Goal: Task Accomplishment & Management: Manage account settings

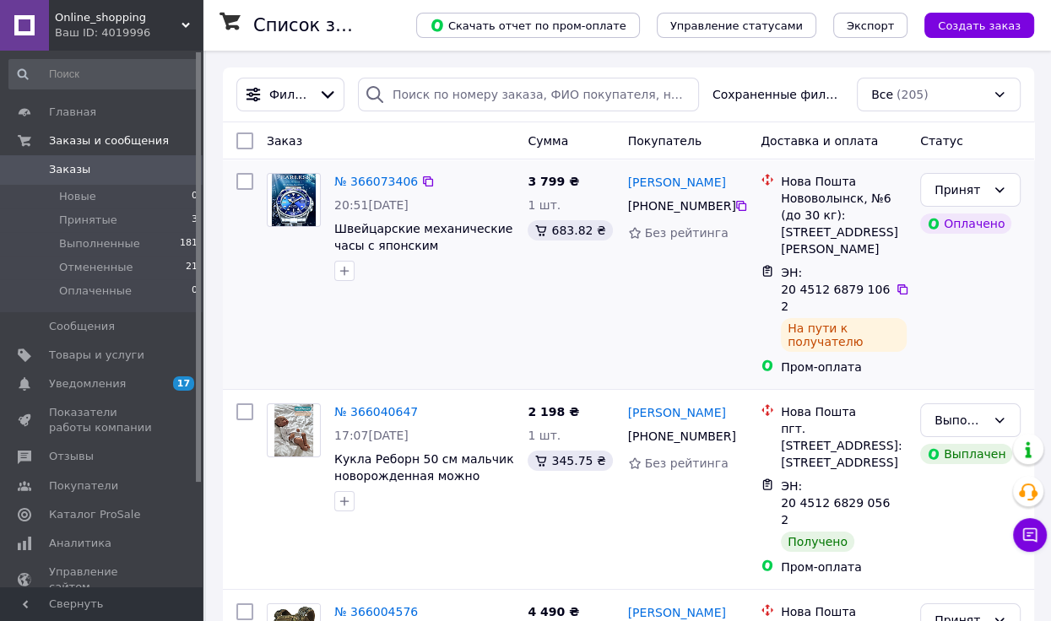
click at [300, 312] on div "№ 366073406 20:51[DATE] Швейцарские механические часы с японским механизмом нар…" at bounding box center [390, 274] width 261 height 216
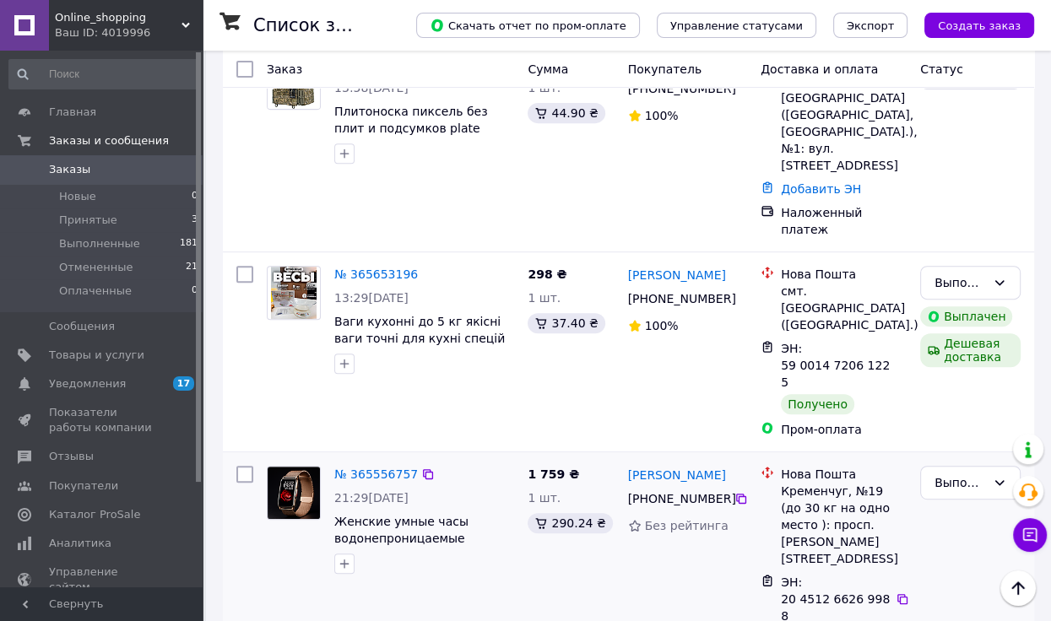
scroll to position [591, 0]
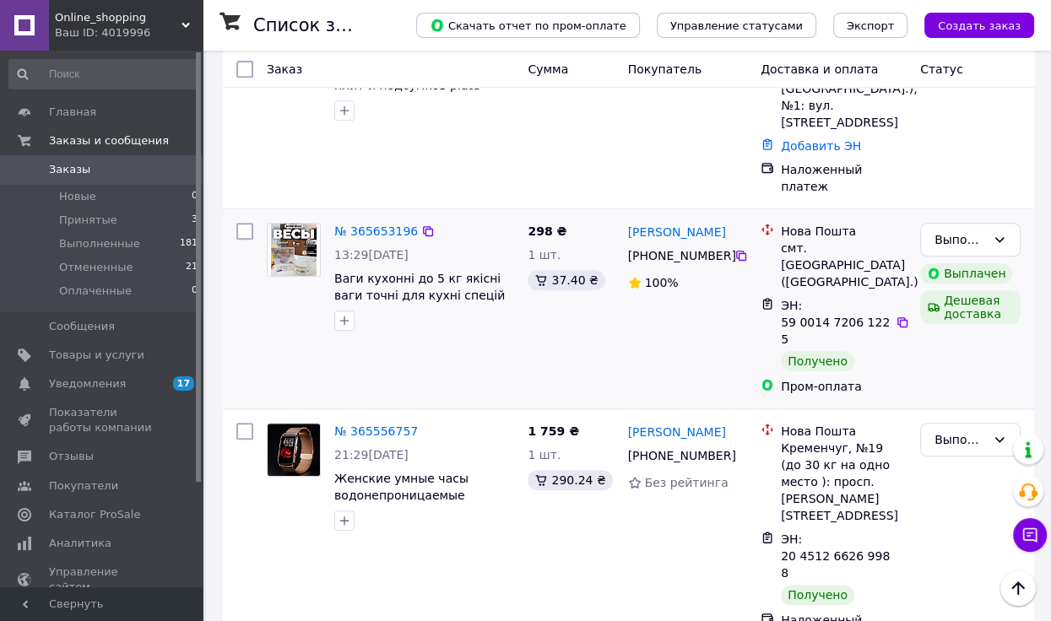
click at [293, 274] on div "№ 365653196 13:29[DATE] Ваги кухонні до 5 кг якісні ваги точні для кухні спецій…" at bounding box center [390, 309] width 261 height 186
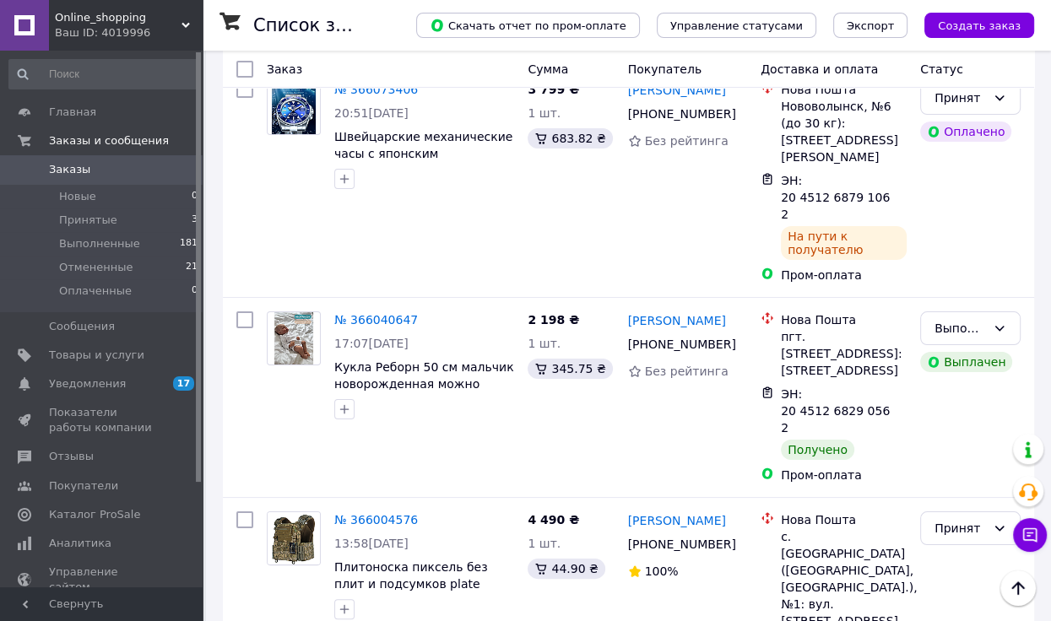
scroll to position [0, 0]
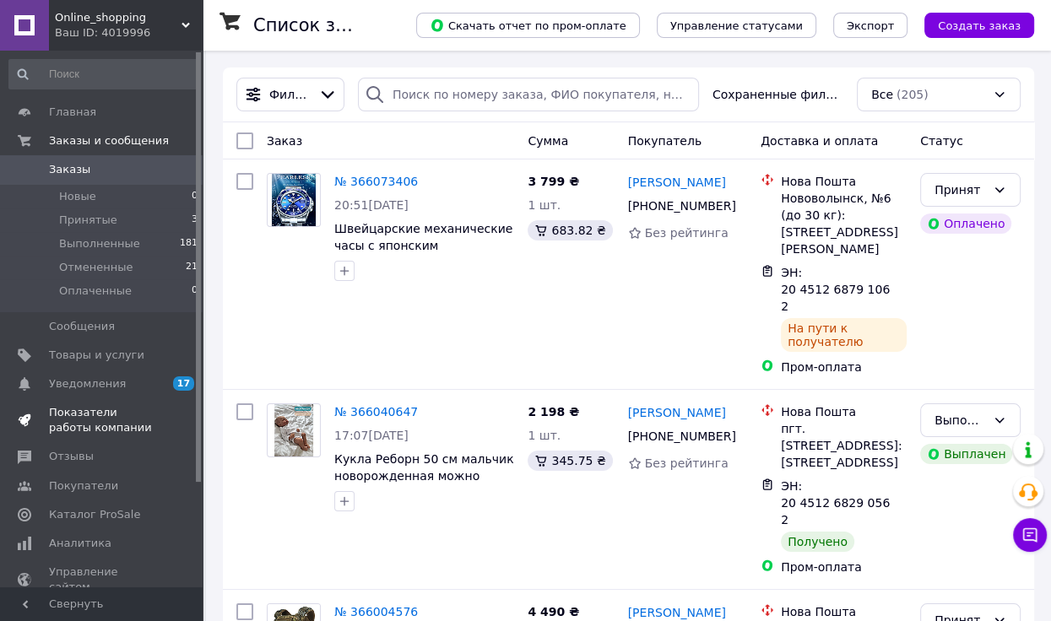
click at [134, 408] on span "Показатели работы компании" at bounding box center [102, 420] width 107 height 30
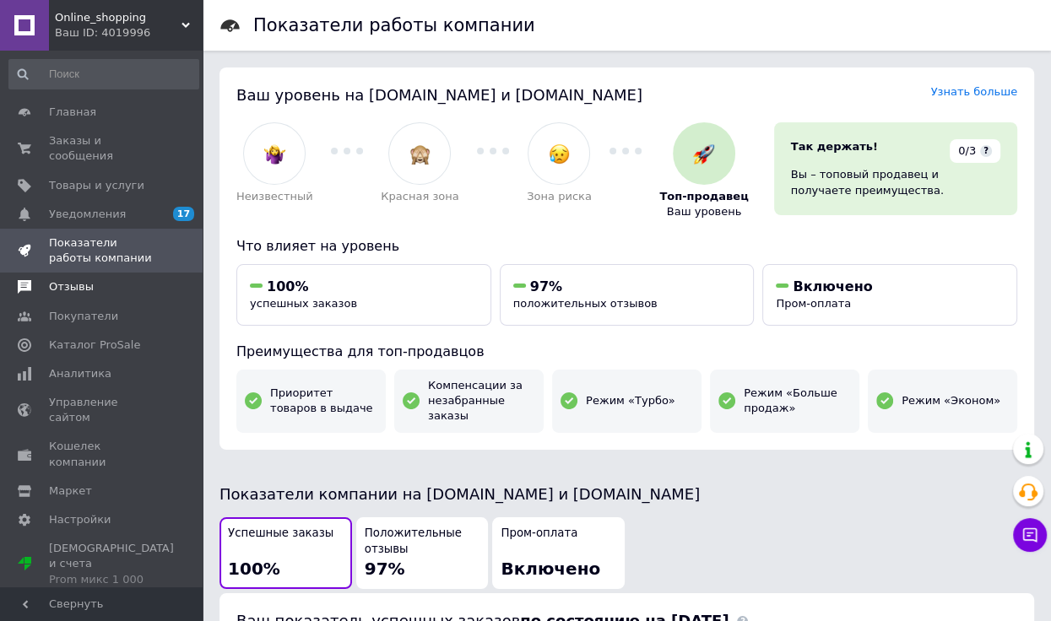
click at [100, 279] on span "Отзывы" at bounding box center [102, 286] width 107 height 15
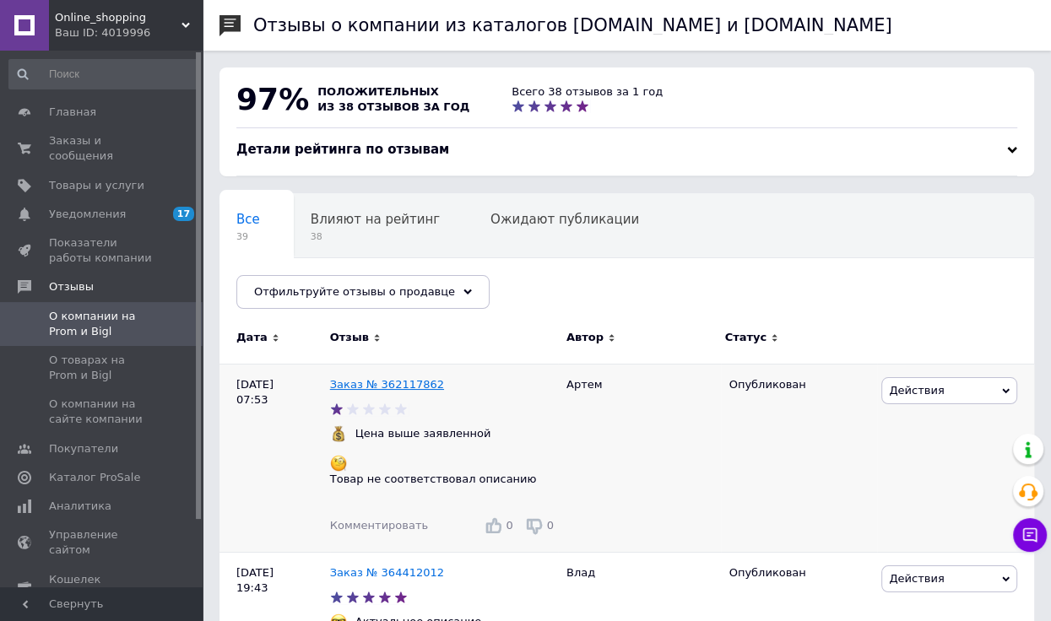
click at [355, 379] on link "Заказ № 362117862" at bounding box center [387, 384] width 114 height 13
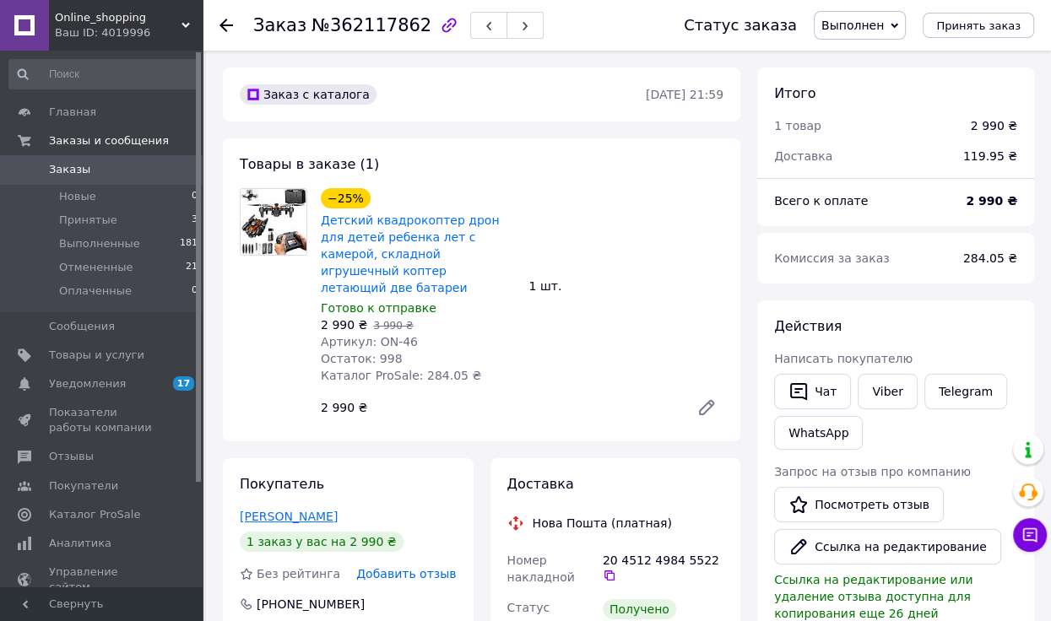
click at [285, 510] on link "Козачук Артем" at bounding box center [289, 517] width 98 height 14
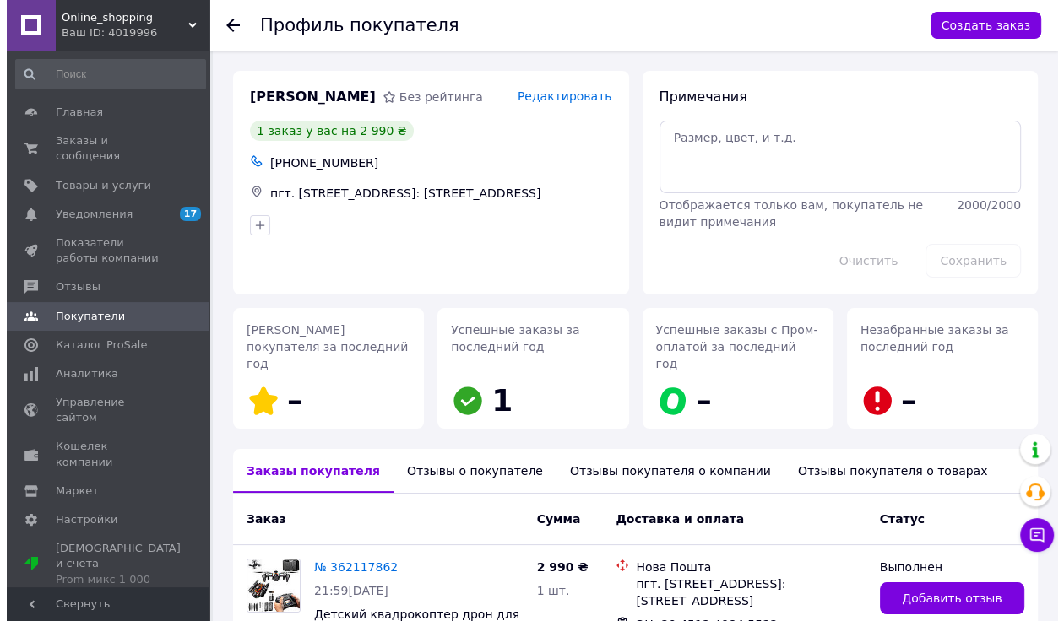
scroll to position [130, 0]
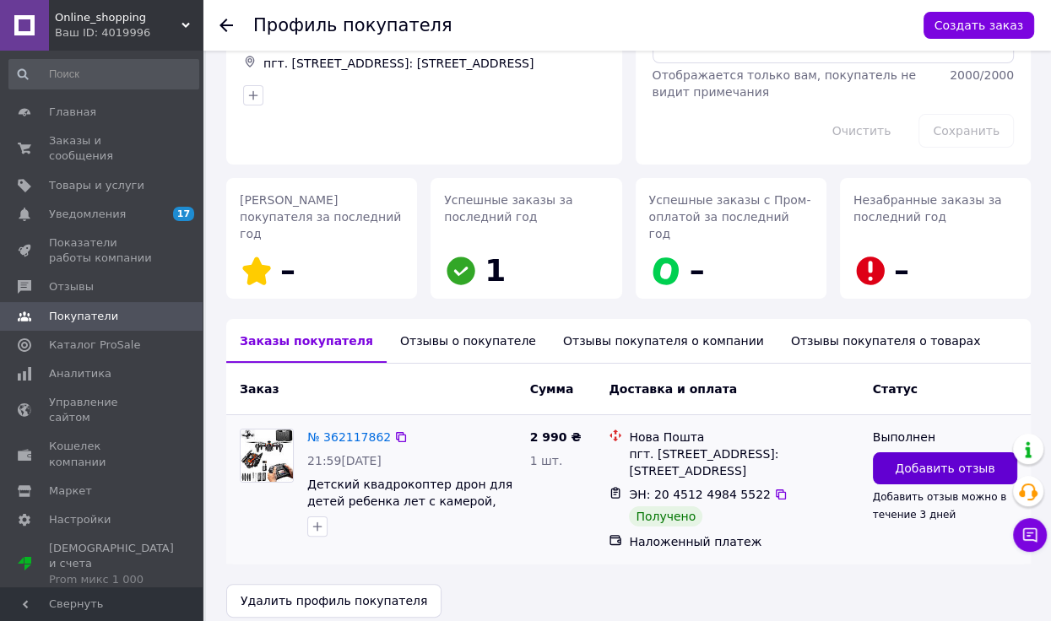
click at [903, 460] on span "Добавить отзыв" at bounding box center [945, 468] width 100 height 17
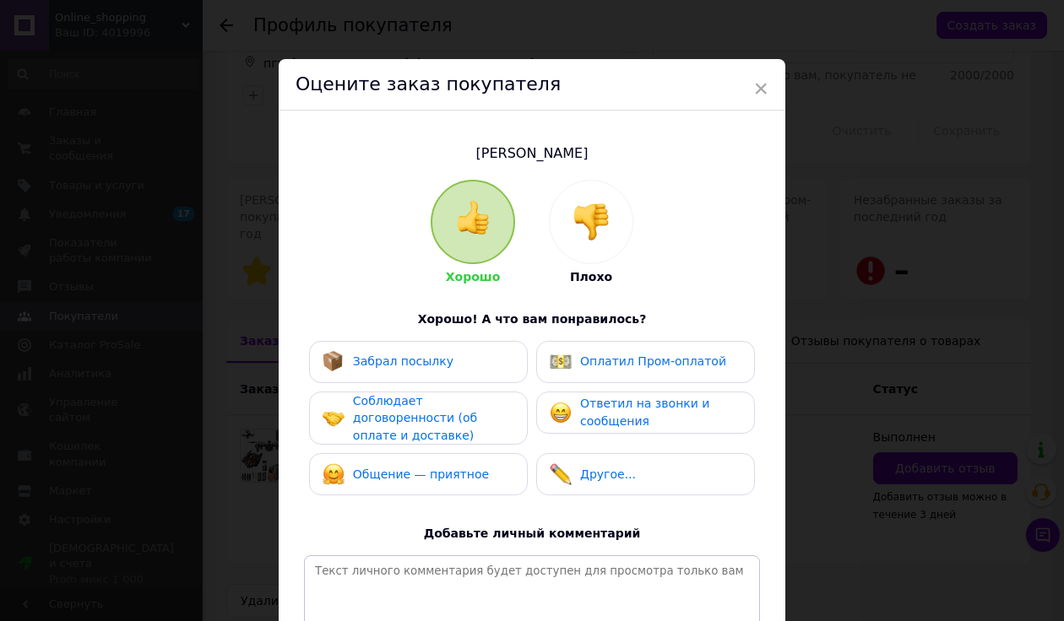
click at [591, 217] on img at bounding box center [591, 222] width 37 height 37
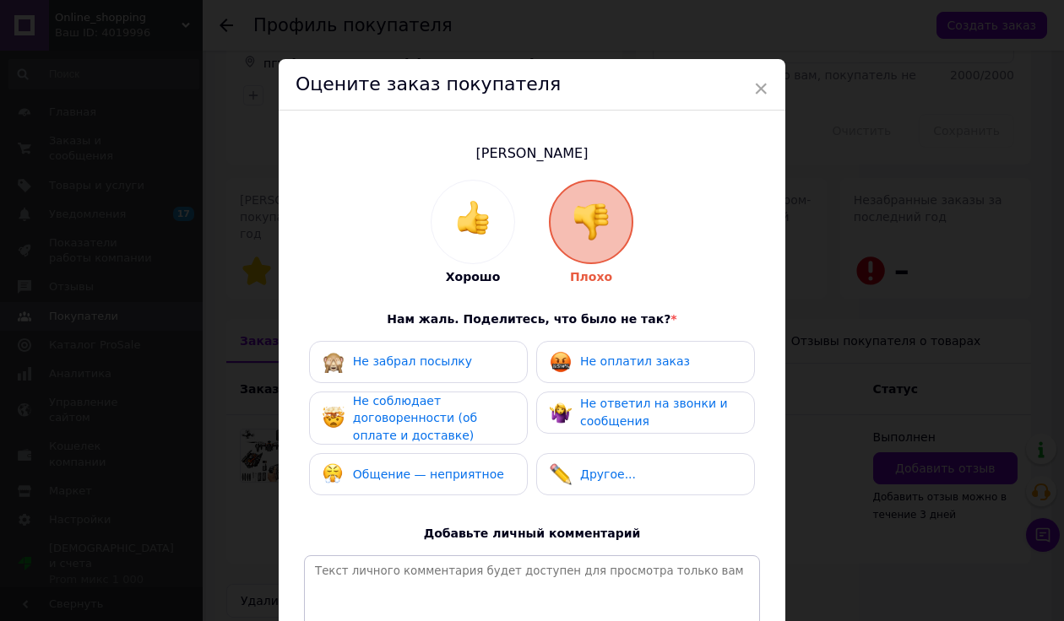
click at [473, 480] on span "Общение — неприятное" at bounding box center [428, 475] width 151 height 14
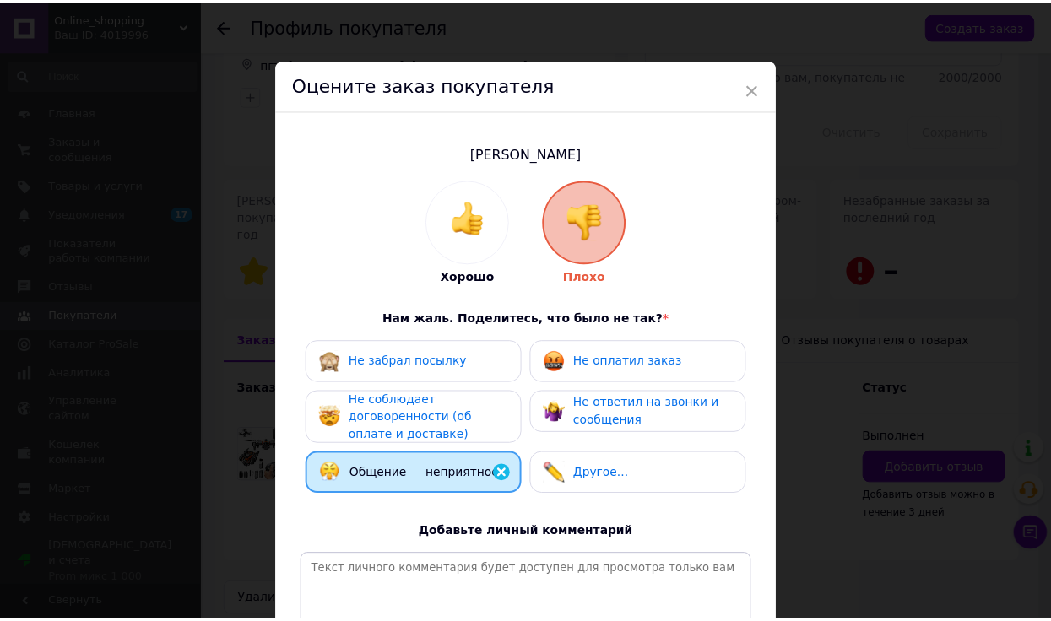
scroll to position [213, 0]
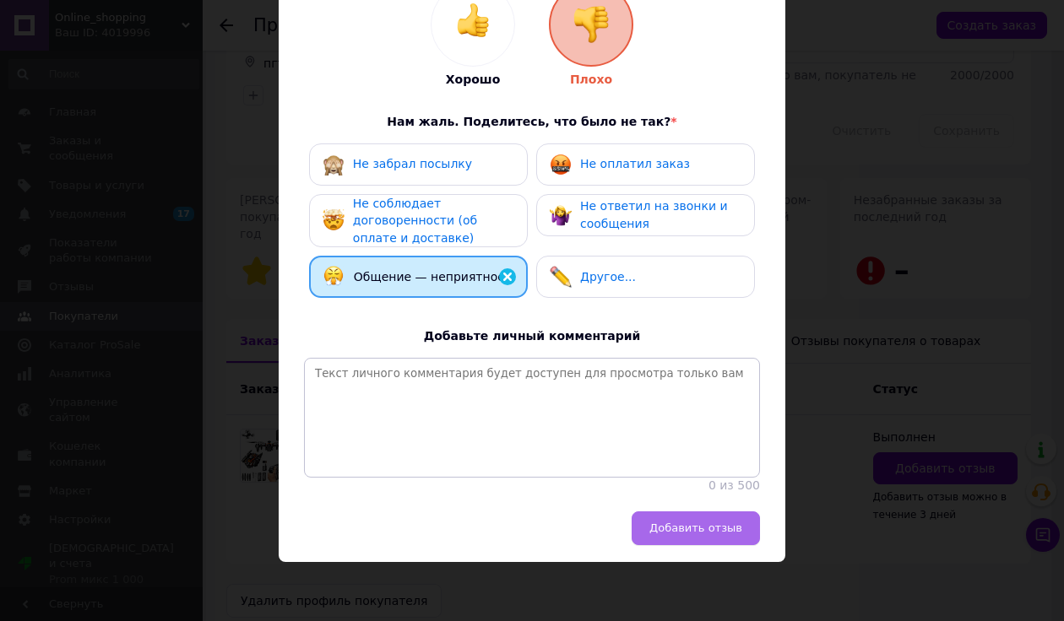
click at [667, 518] on button "Добавить отзыв" at bounding box center [696, 529] width 128 height 34
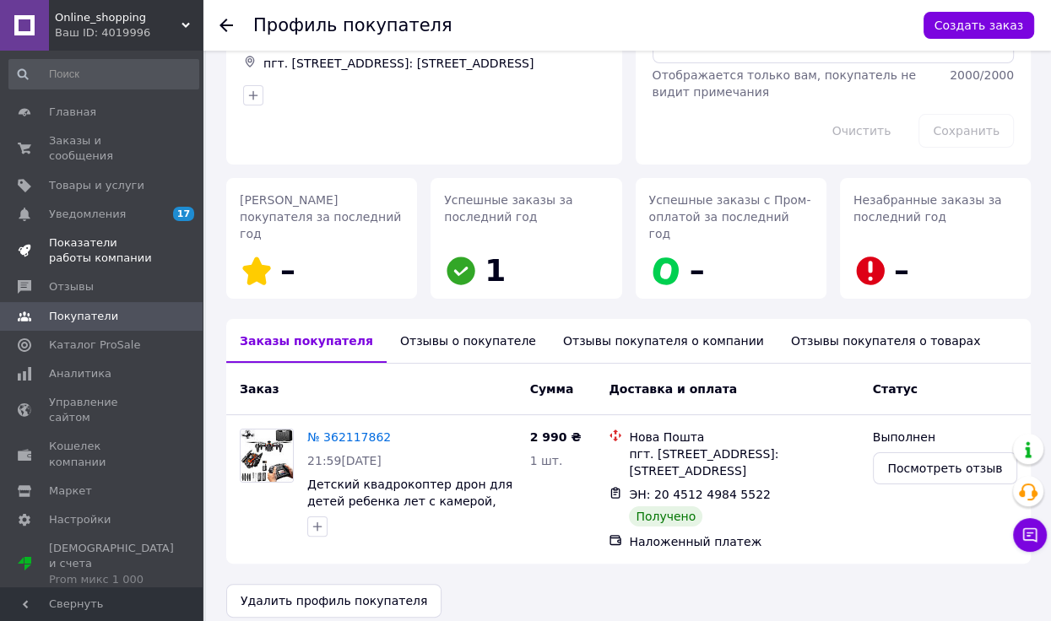
click at [117, 236] on span "Показатели работы компании" at bounding box center [102, 251] width 107 height 30
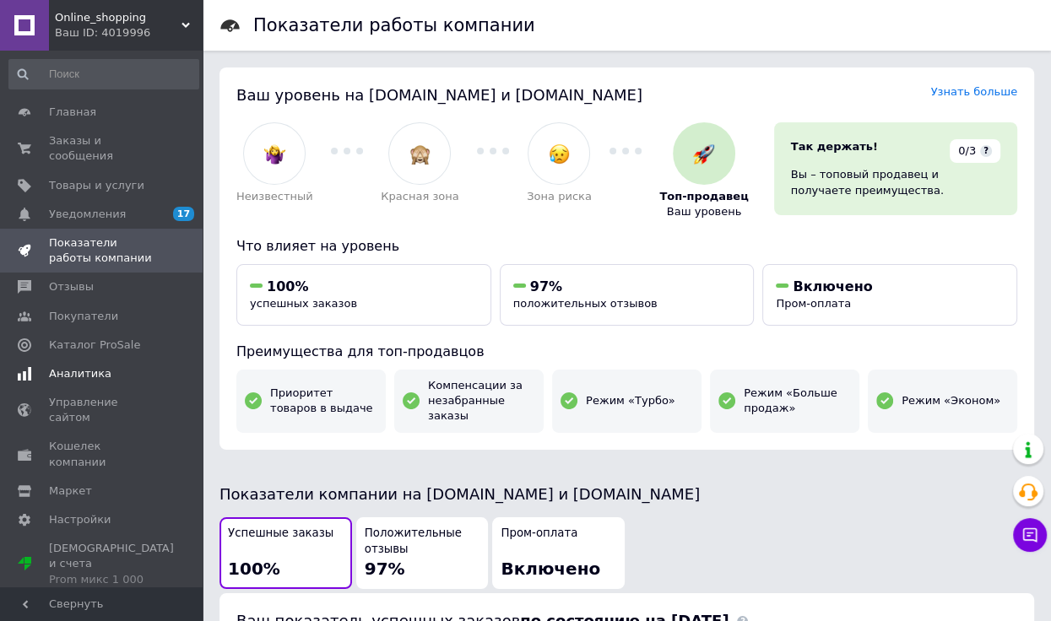
click at [126, 360] on link "Аналитика" at bounding box center [104, 374] width 208 height 29
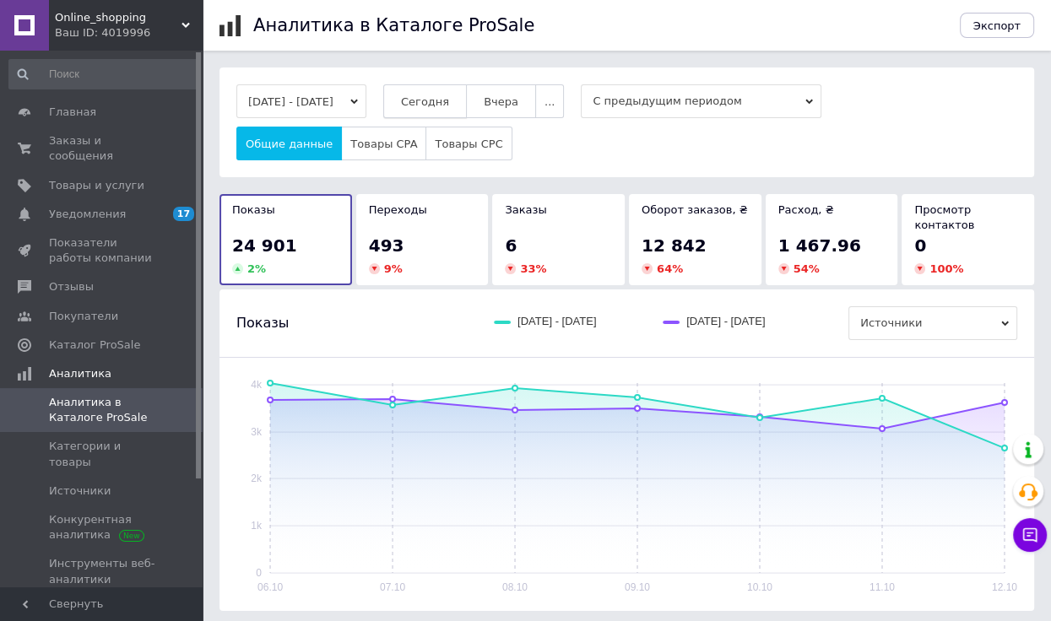
click at [440, 97] on span "Сегодня" at bounding box center [425, 101] width 48 height 13
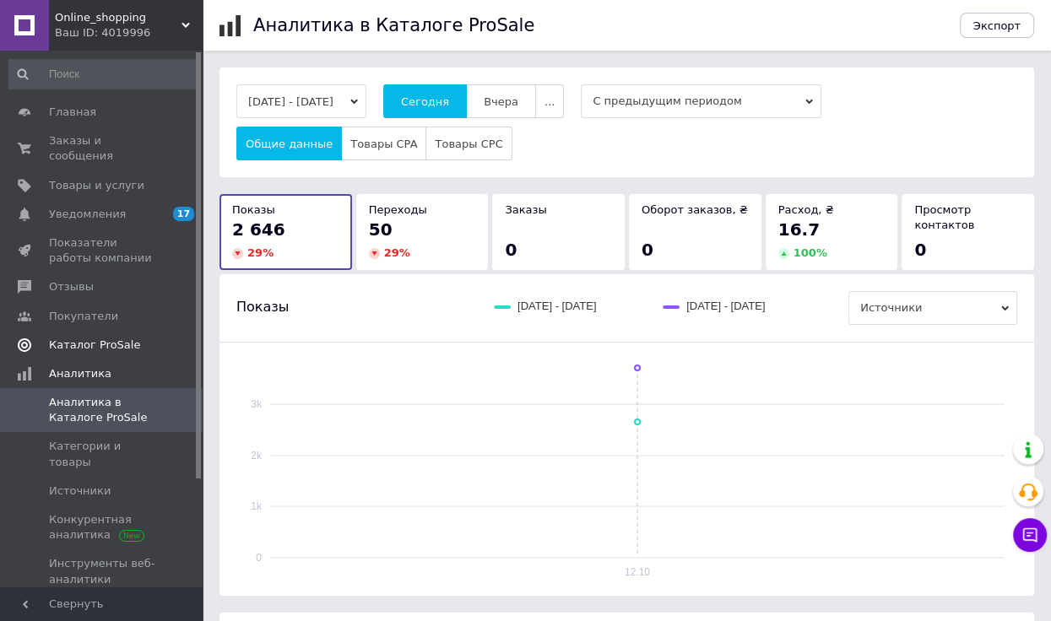
click at [137, 338] on span "Каталог ProSale" at bounding box center [102, 345] width 107 height 15
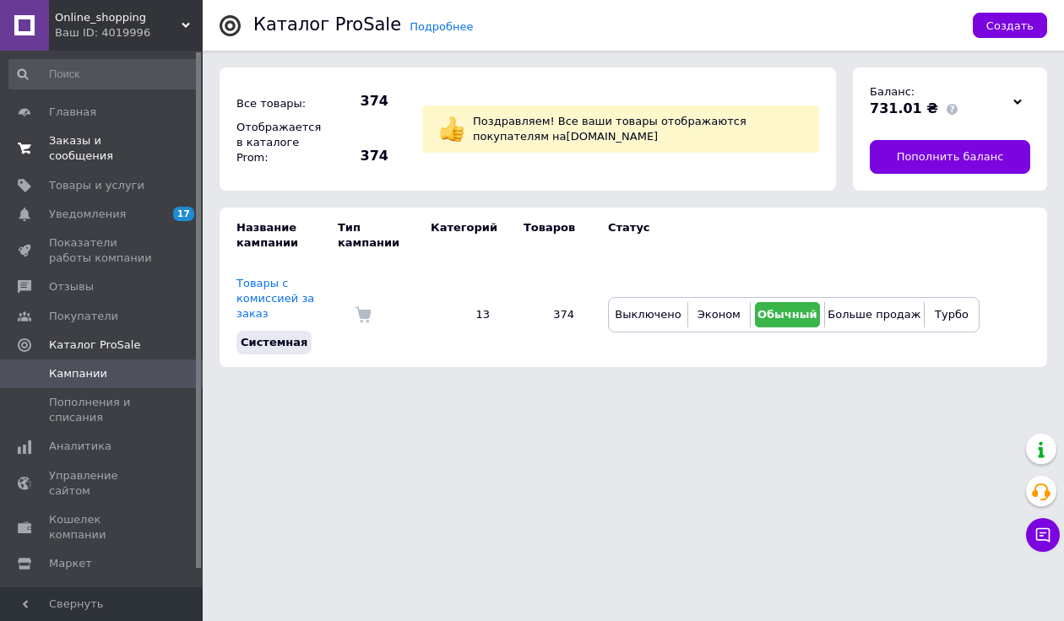
click at [83, 132] on link "Заказы и сообщения 0 0" at bounding box center [104, 149] width 208 height 44
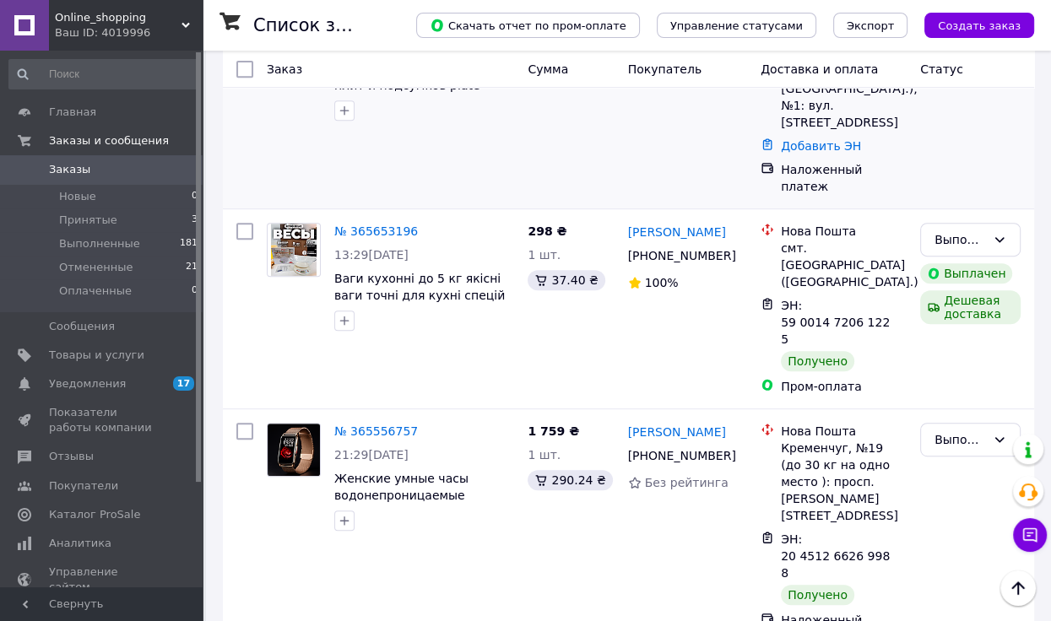
scroll to position [844, 0]
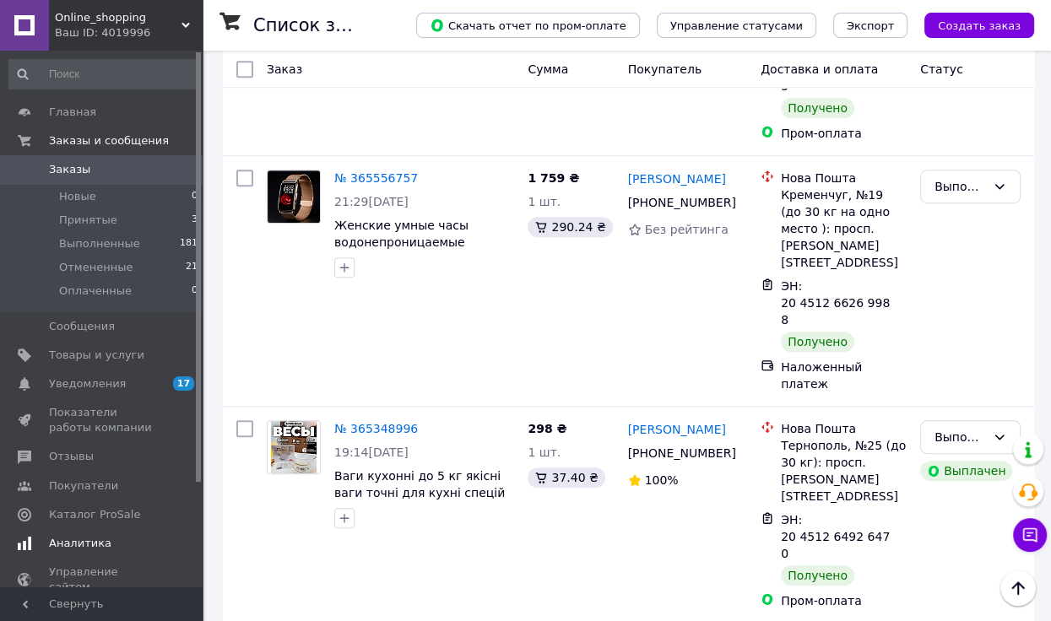
click at [95, 540] on span "Аналитика" at bounding box center [80, 543] width 62 height 15
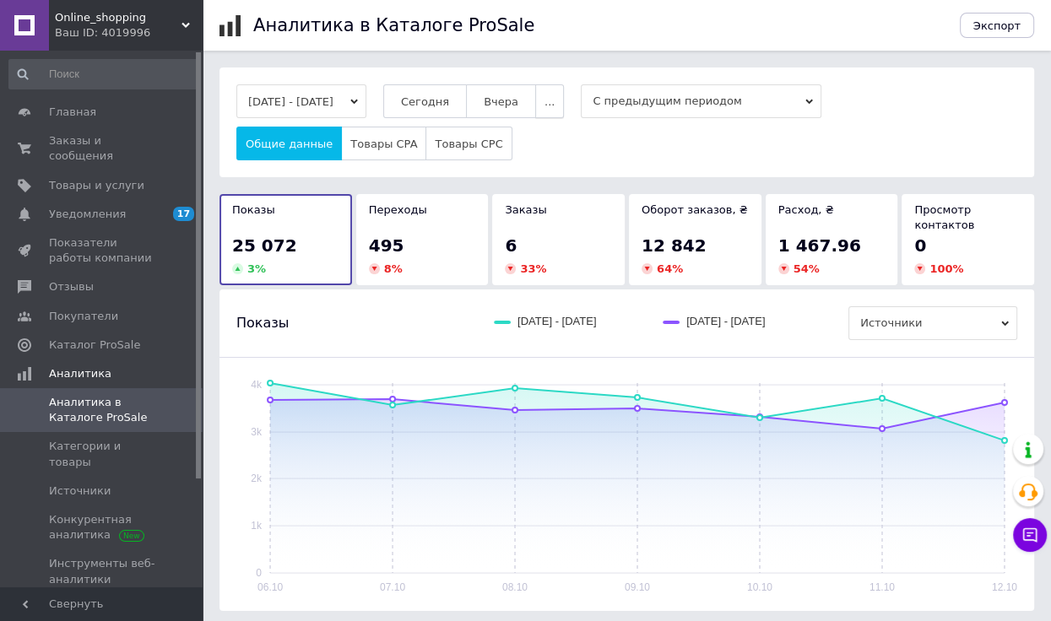
click at [564, 98] on button "..." at bounding box center [549, 101] width 29 height 34
click at [546, 249] on button "60-10 дней" at bounding box center [514, 266] width 100 height 34
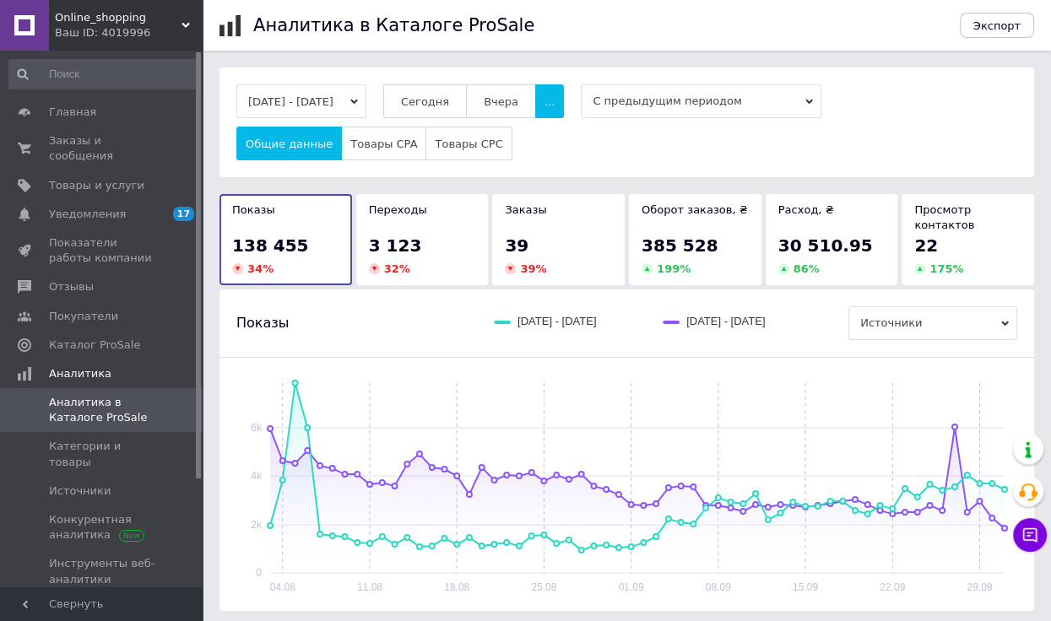
click at [545, 238] on div "39" at bounding box center [558, 246] width 107 height 24
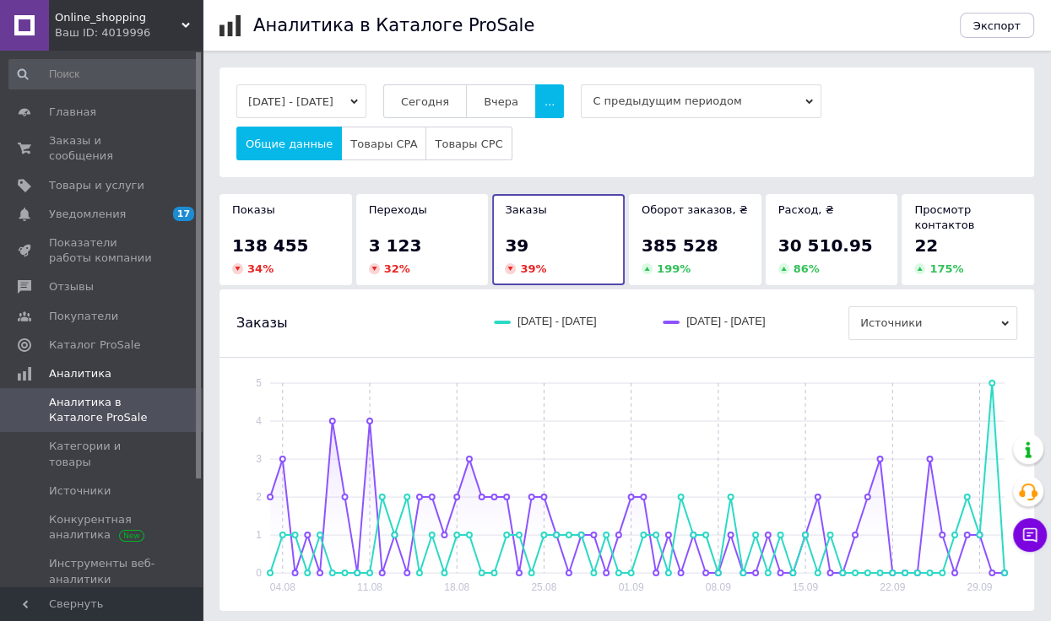
click at [673, 236] on span "385 528" at bounding box center [680, 246] width 76 height 20
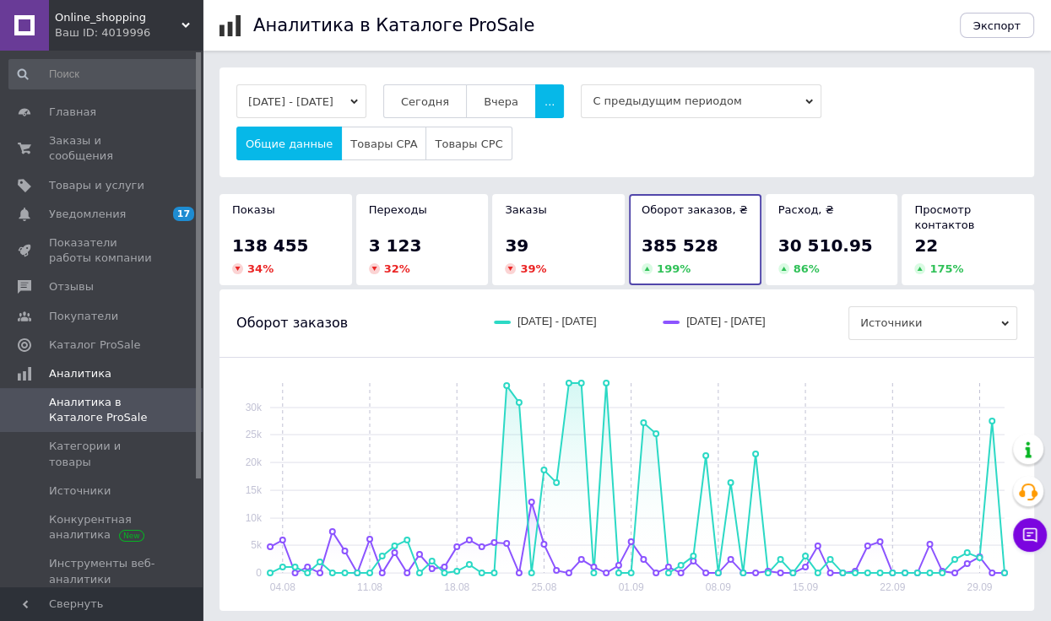
click at [584, 234] on div "39" at bounding box center [558, 246] width 107 height 24
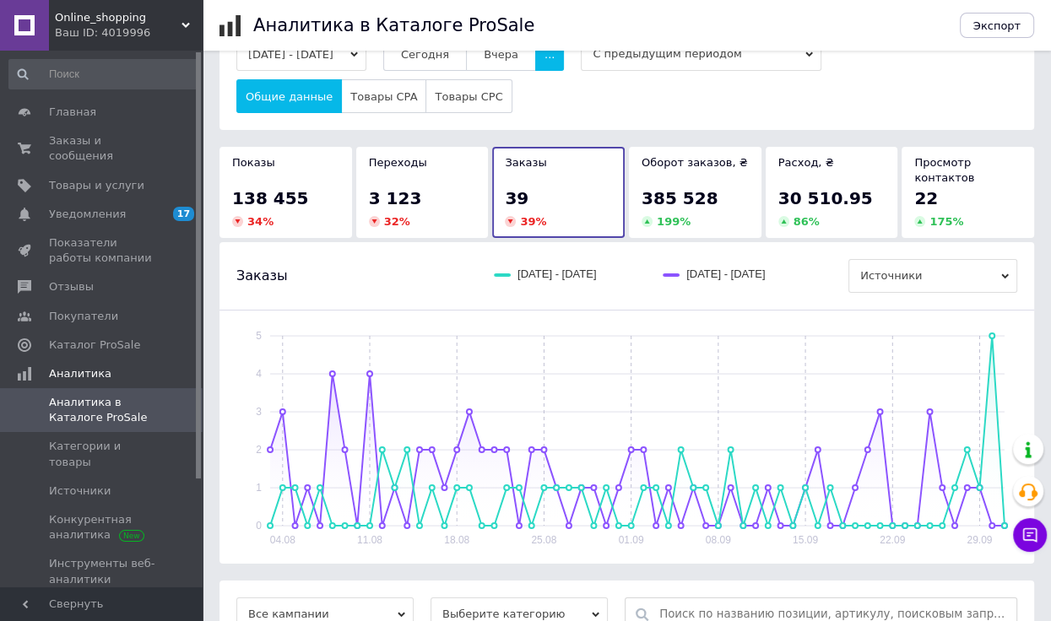
scroll to position [253, 0]
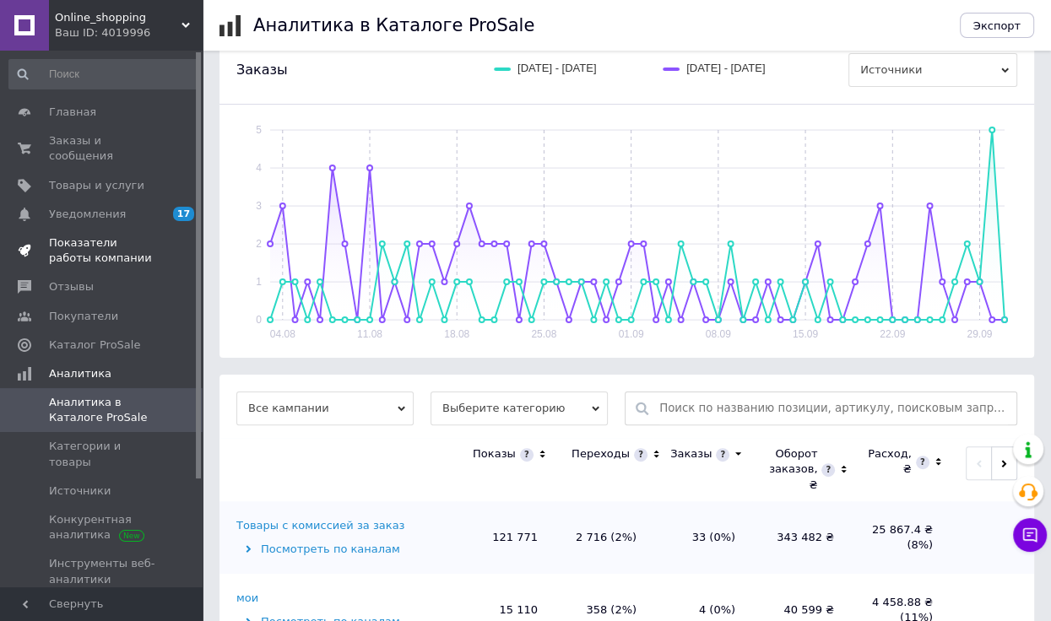
click at [145, 236] on span "Показатели работы компании" at bounding box center [102, 251] width 107 height 30
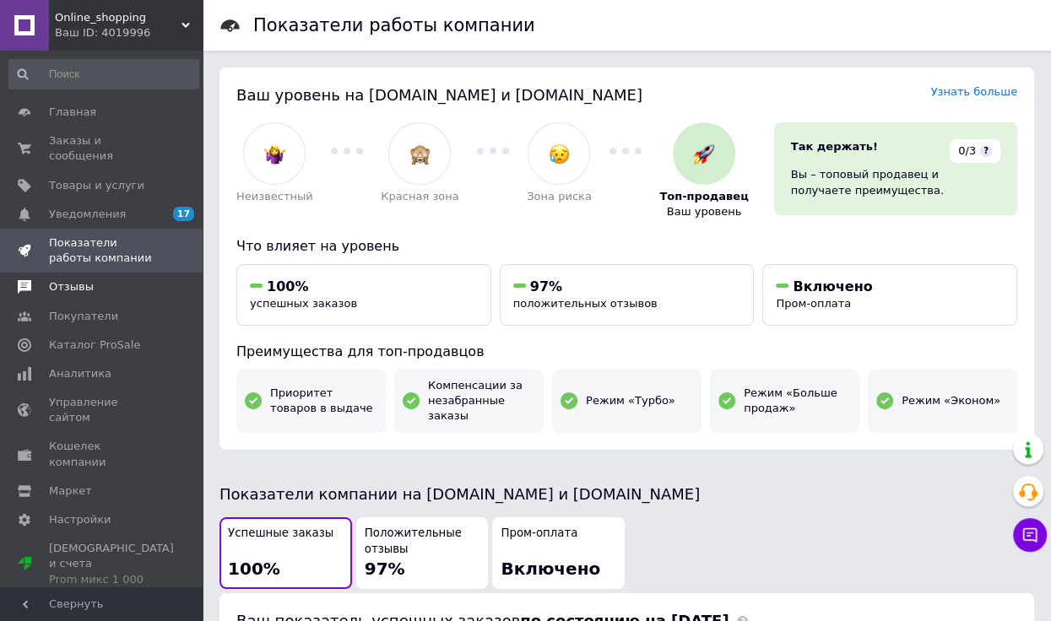
click at [113, 279] on span "Отзывы" at bounding box center [102, 286] width 107 height 15
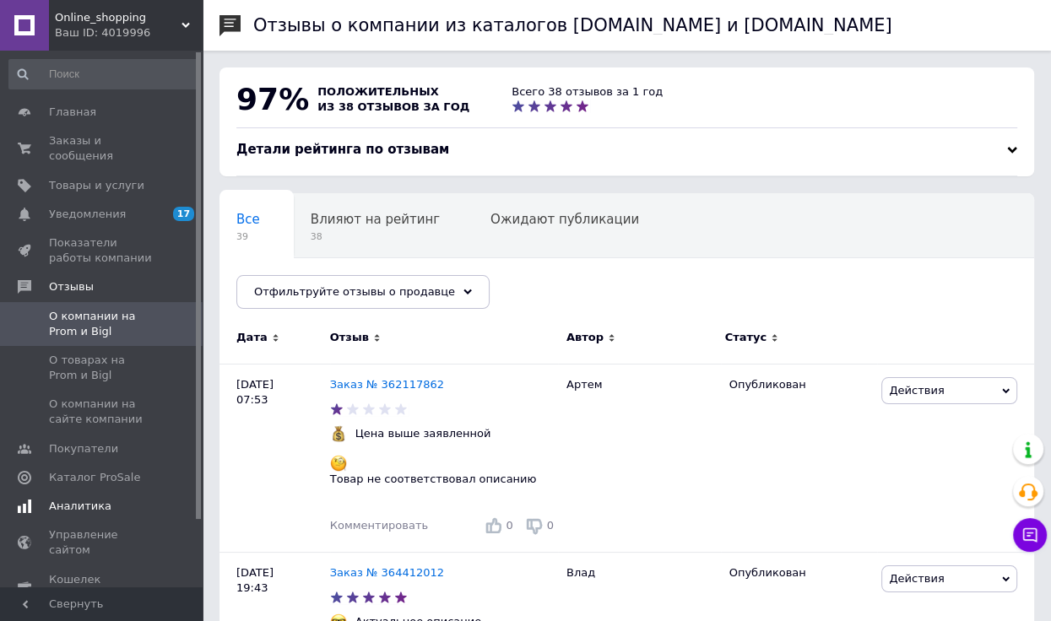
click at [95, 499] on span "Аналитика" at bounding box center [80, 506] width 62 height 15
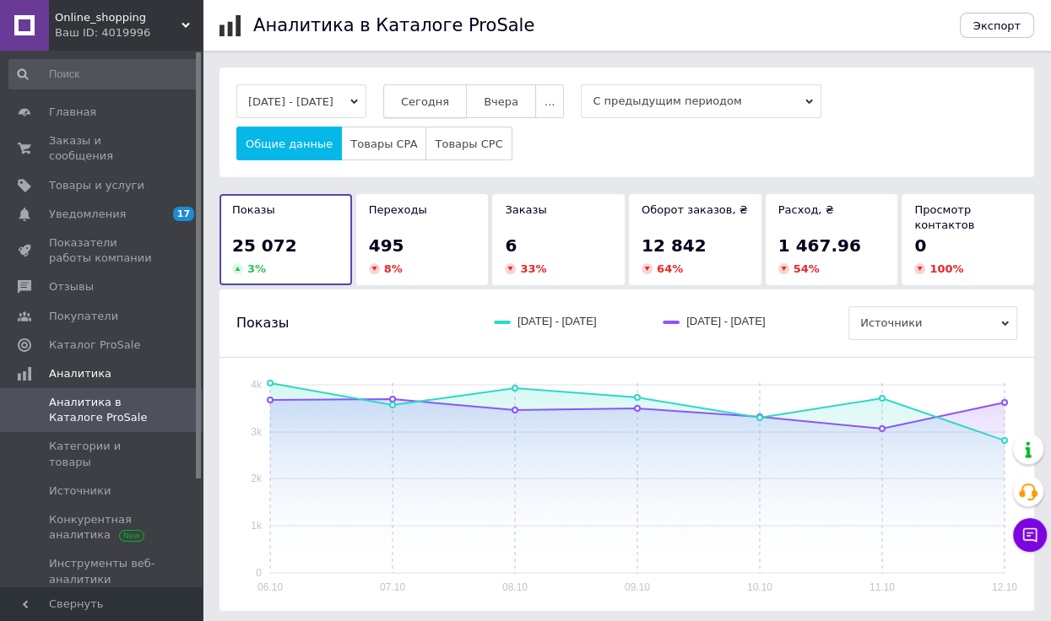
click at [449, 102] on span "Сегодня" at bounding box center [425, 101] width 48 height 13
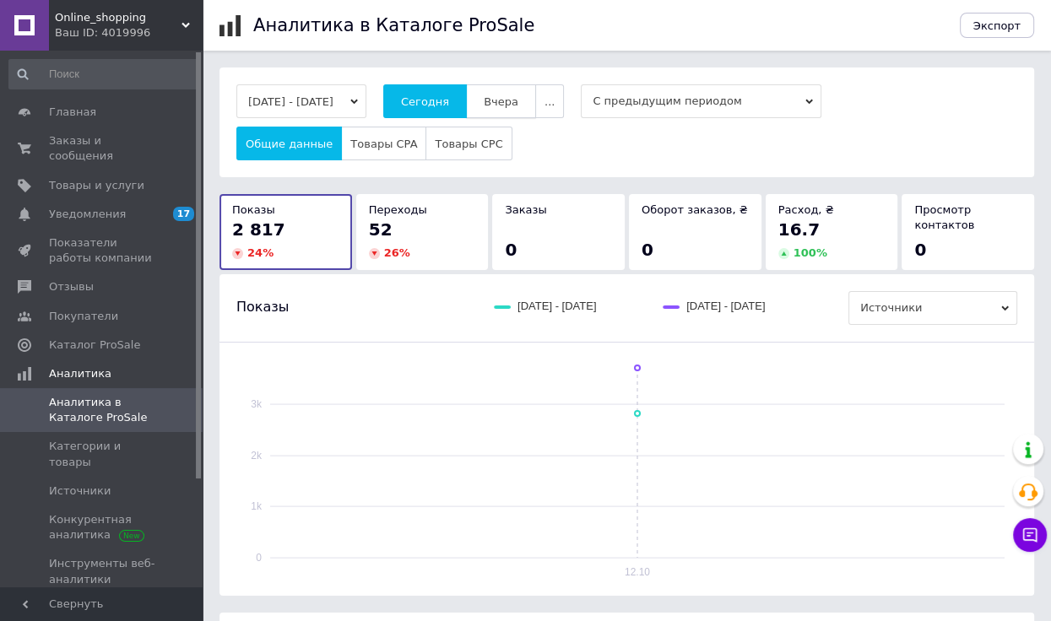
click at [518, 101] on span "Вчера" at bounding box center [501, 101] width 35 height 13
